Goal: Go to known website: Access a specific website the user already knows

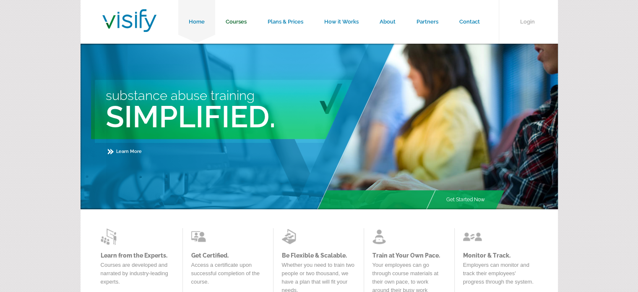
click at [237, 21] on link "Courses" at bounding box center [236, 22] width 42 height 44
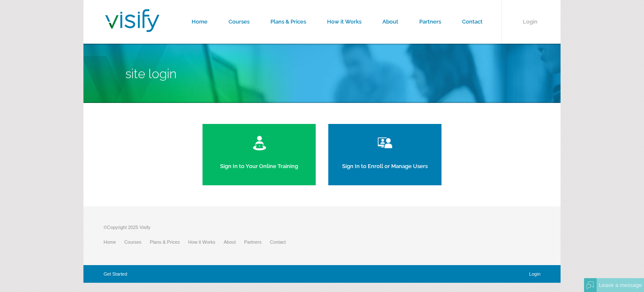
click at [257, 154] on link "Sign In to Your Online Training" at bounding box center [259, 154] width 113 height 61
